Goal: Transaction & Acquisition: Obtain resource

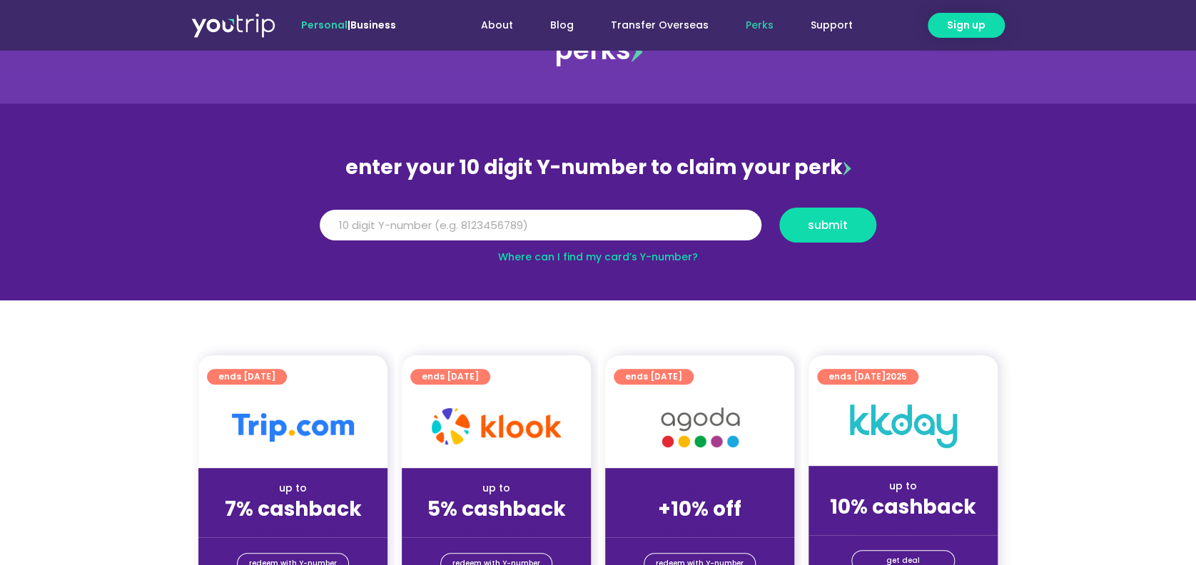
scroll to position [190, 0]
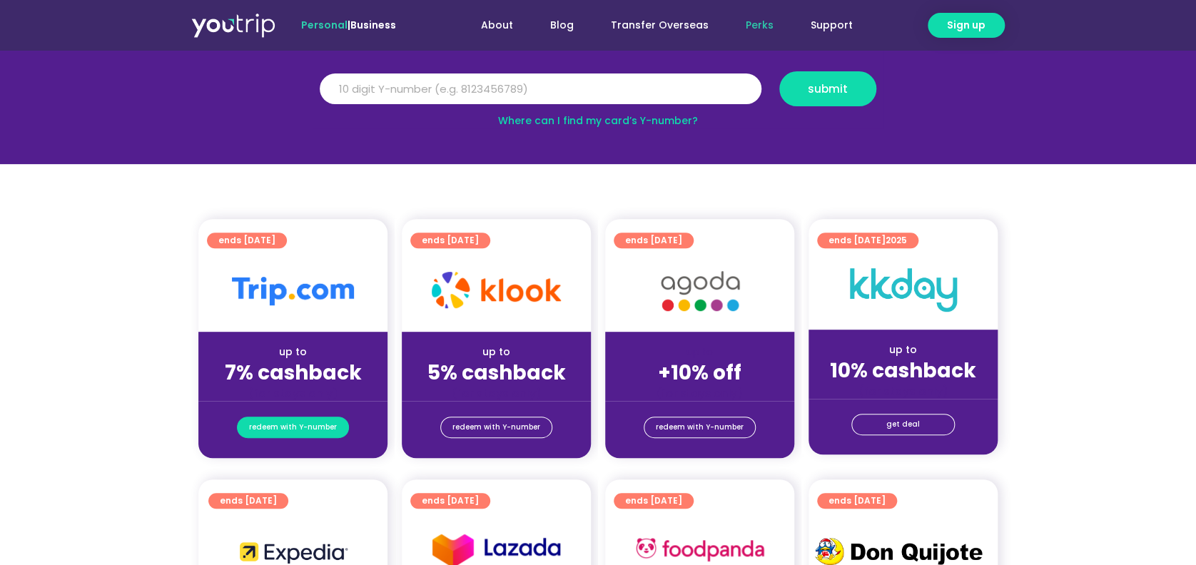
click at [314, 430] on span "redeem with Y-number" at bounding box center [293, 427] width 88 height 20
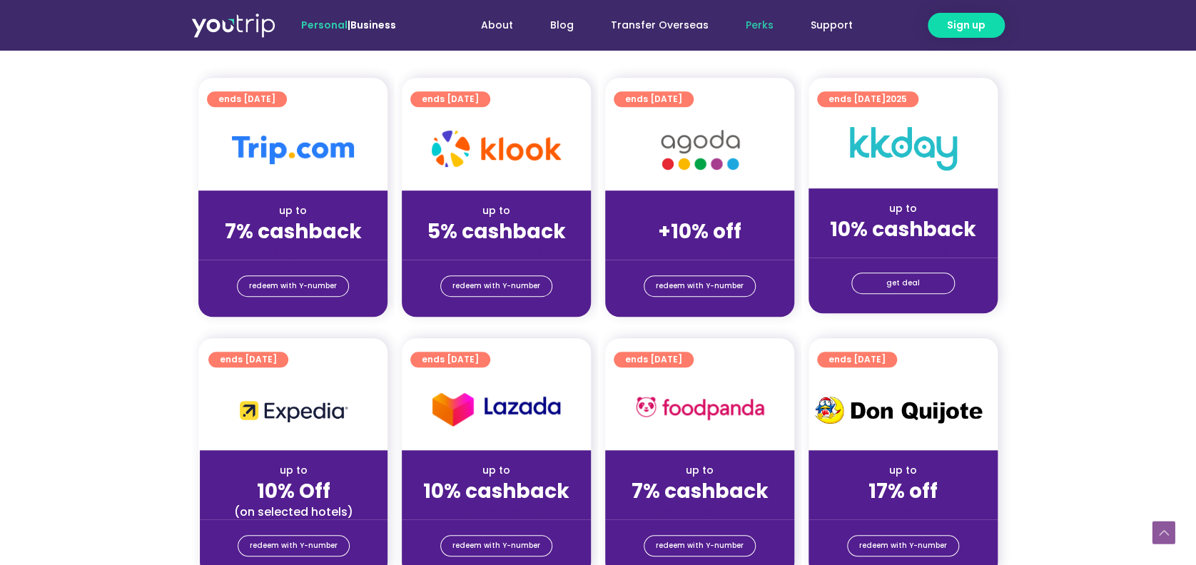
scroll to position [348, 0]
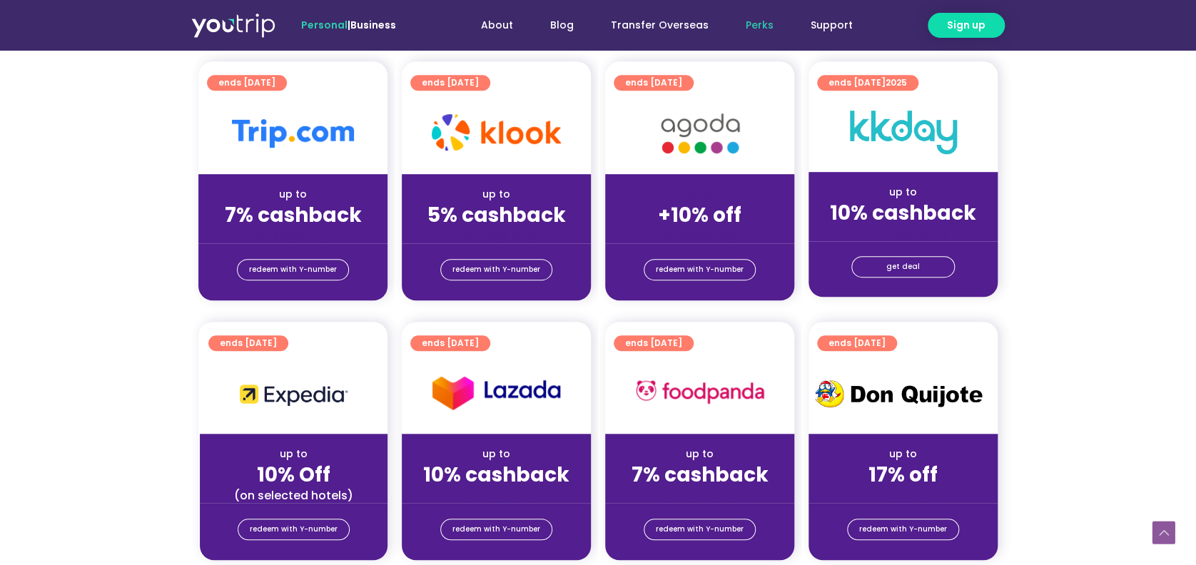
click at [260, 91] on span "ends [DATE]" at bounding box center [246, 83] width 57 height 16
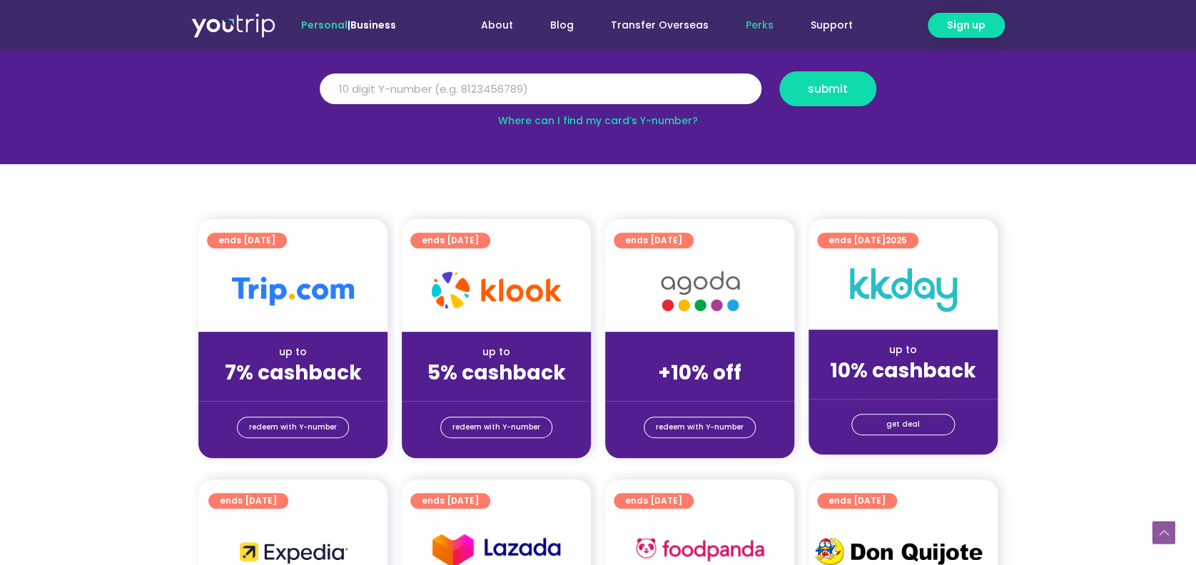
scroll to position [285, 0]
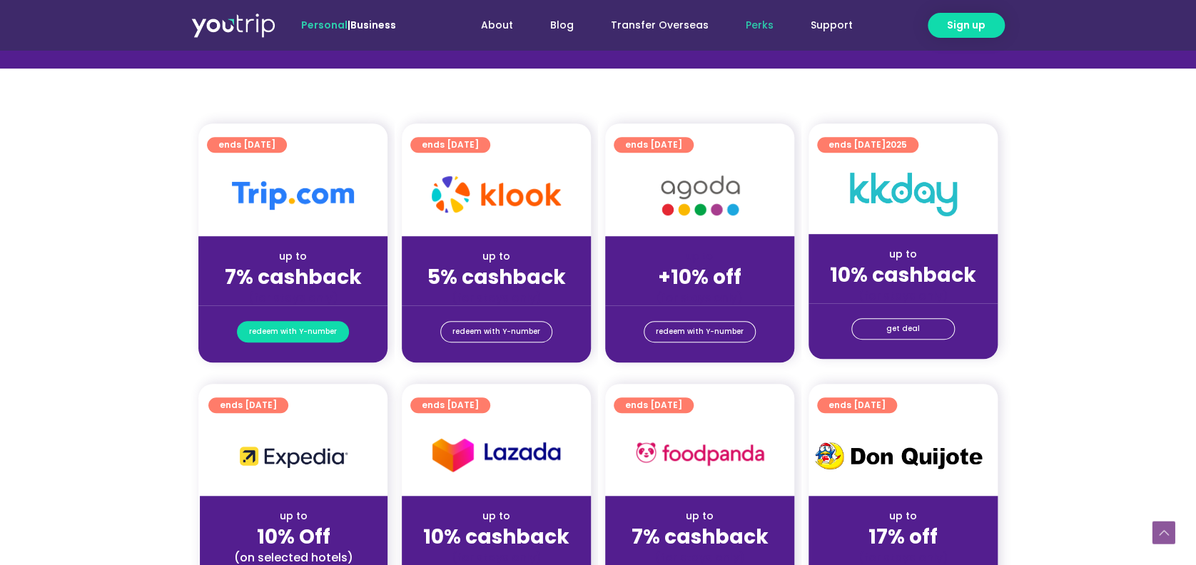
click at [324, 341] on span "redeem with Y-number" at bounding box center [293, 332] width 88 height 20
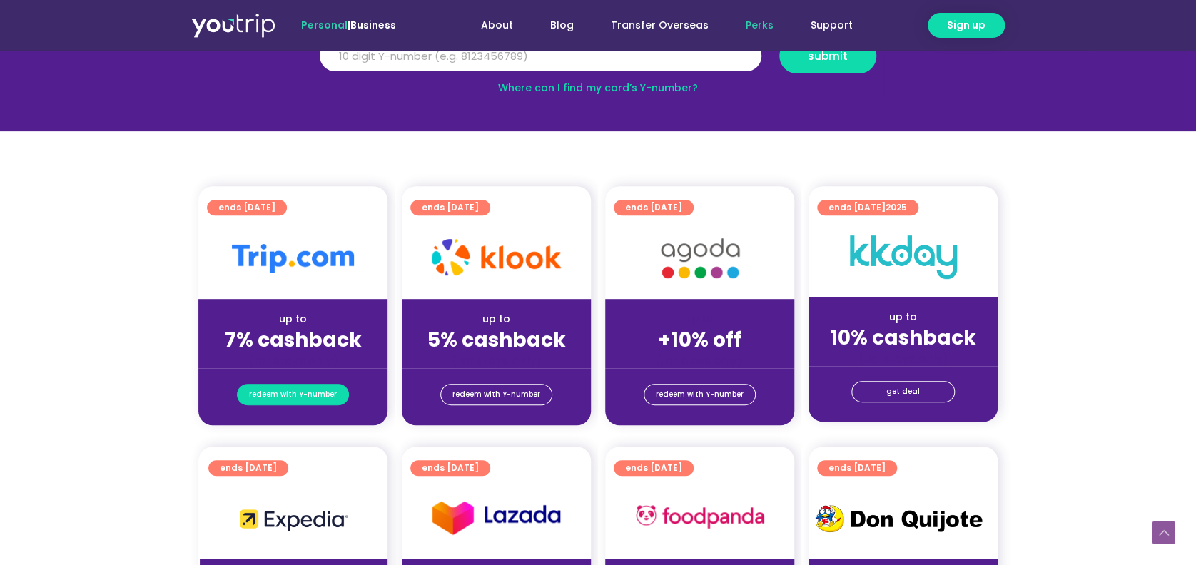
scroll to position [157, 0]
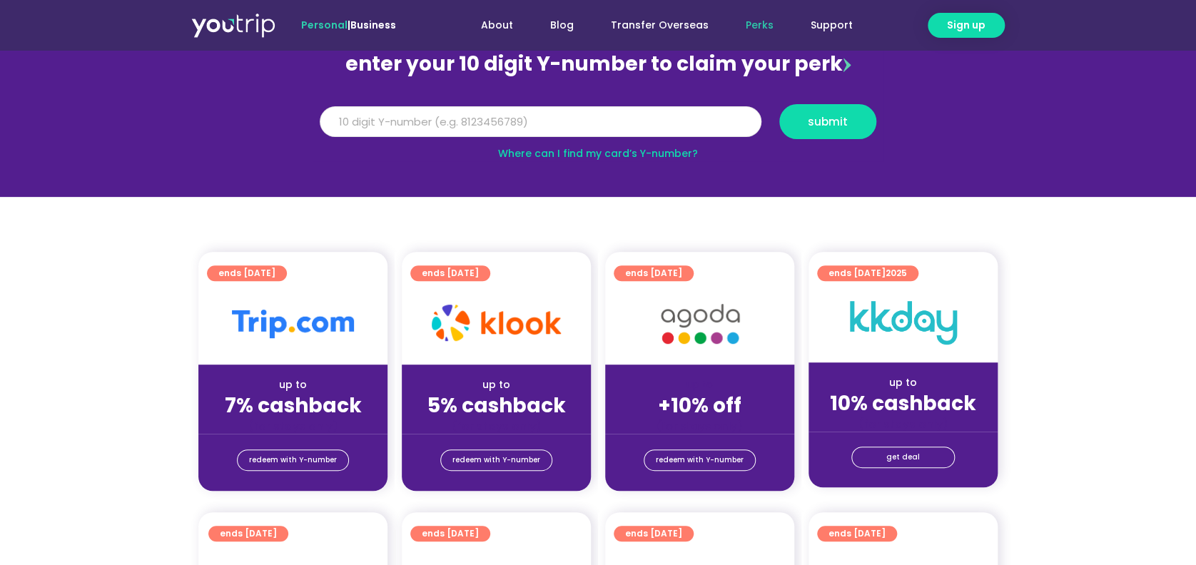
click at [656, 114] on input "Y Number" at bounding box center [541, 121] width 442 height 31
type input "5162400013657320"
click at [834, 117] on span "submit" at bounding box center [828, 121] width 40 height 11
drag, startPoint x: 537, startPoint y: 124, endPoint x: 237, endPoint y: 95, distance: 301.2
click at [237, 95] on section "enter your 10 digit Y-number to claim your perk Y Number 5162400013657320 submi…" at bounding box center [598, 98] width 1196 height 197
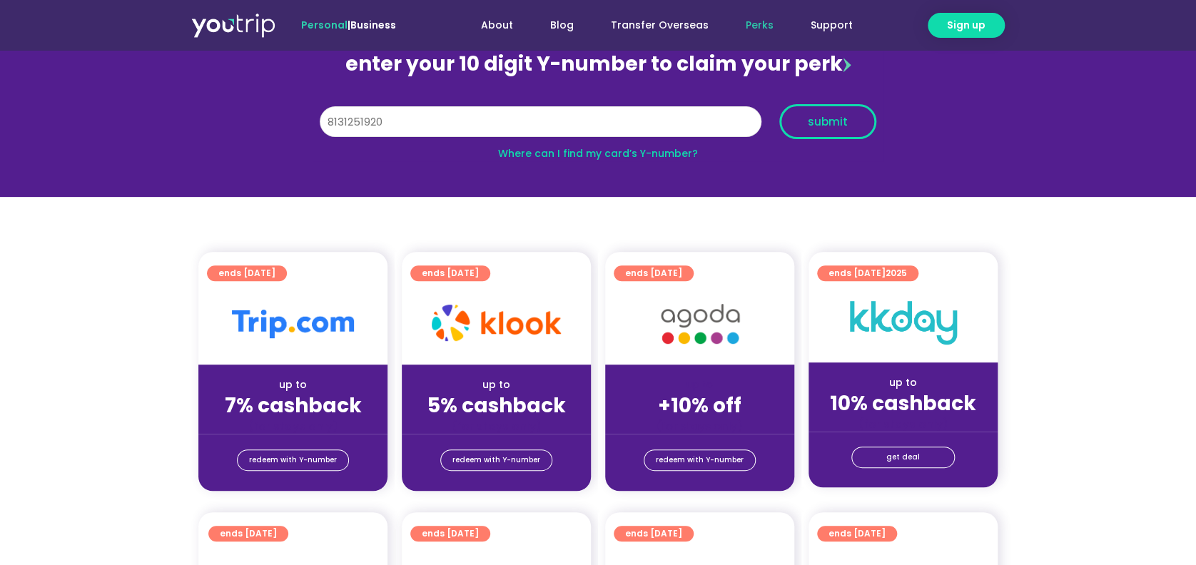
type input "8131251920"
click at [815, 131] on button "submit" at bounding box center [827, 121] width 97 height 35
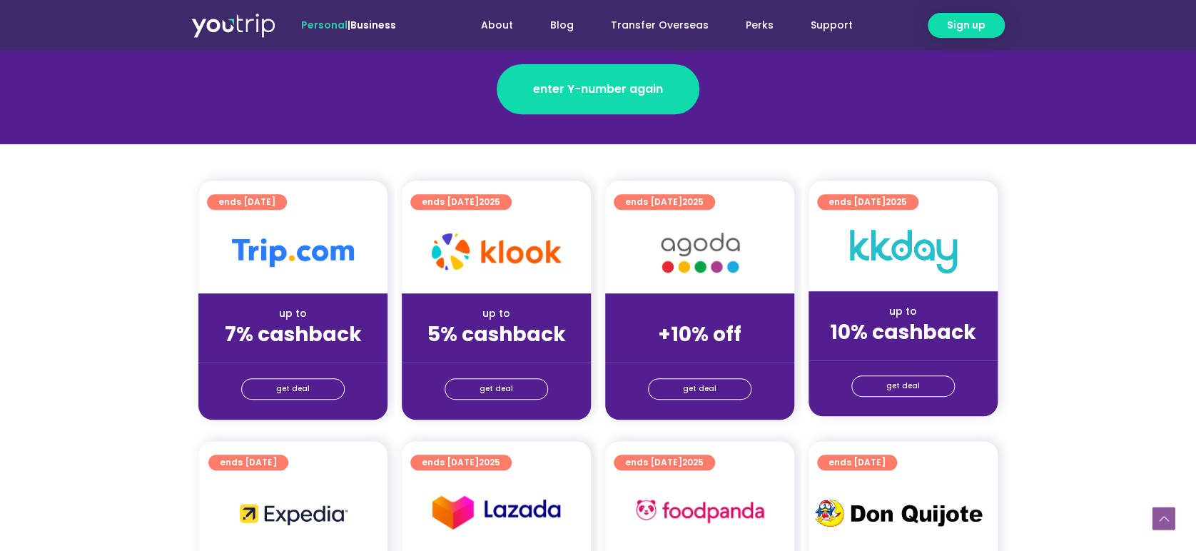
scroll to position [285, 0]
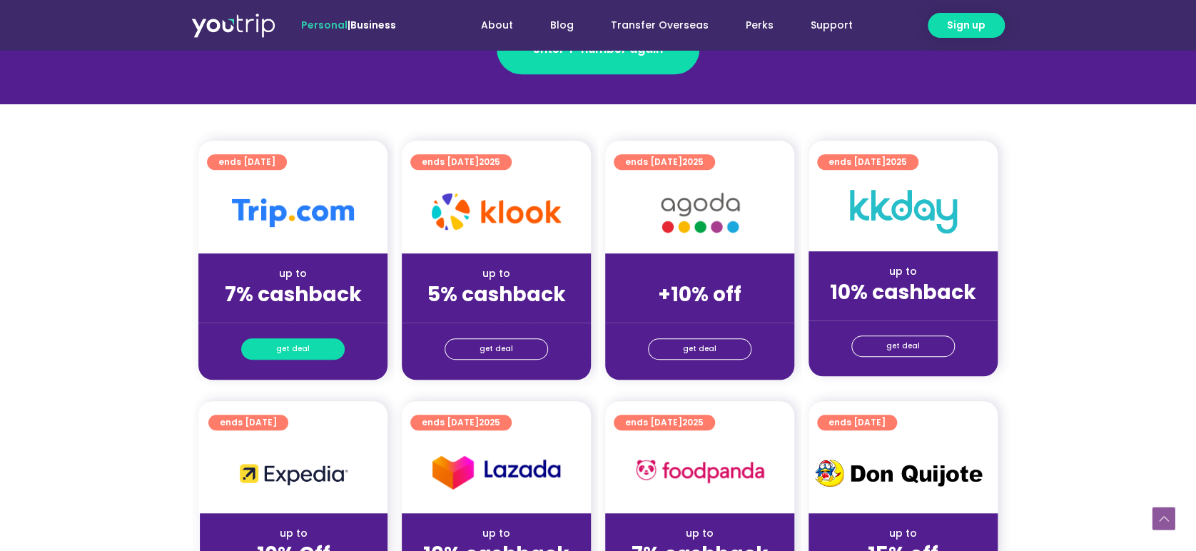
click at [291, 355] on span "get deal" at bounding box center [293, 349] width 34 height 20
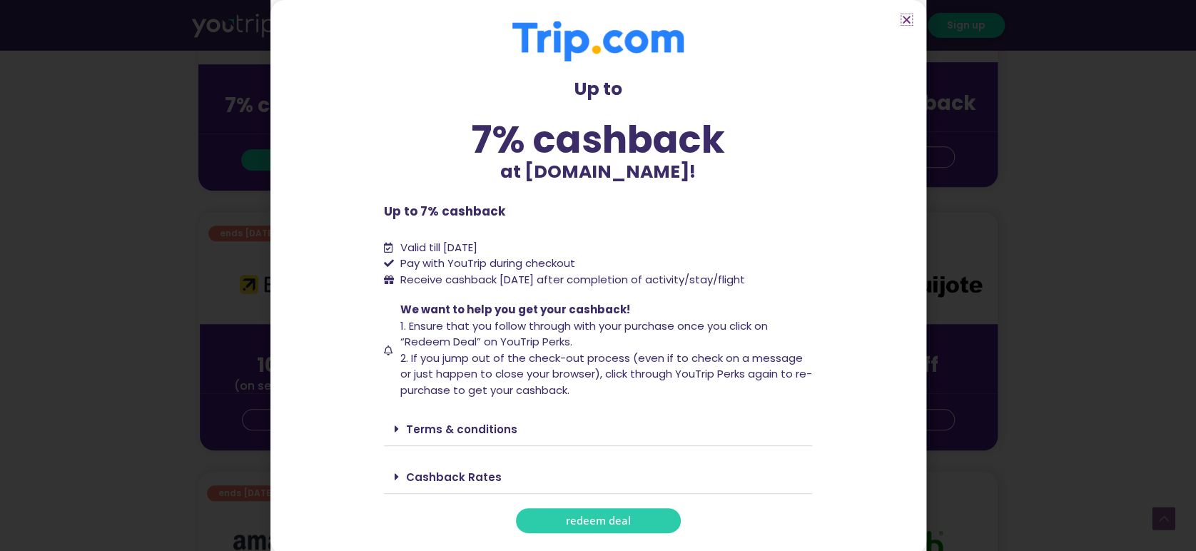
scroll to position [475, 0]
click at [596, 524] on span "redeem deal" at bounding box center [598, 520] width 65 height 11
